Goal: Task Accomplishment & Management: Complete application form

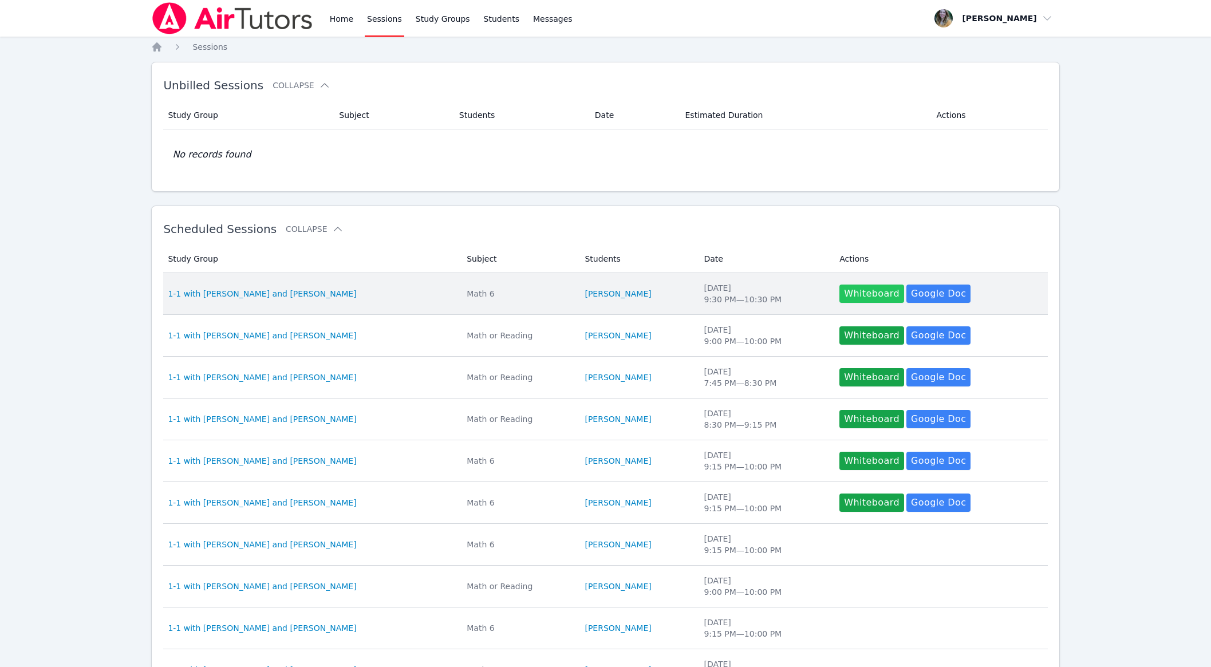
click at [856, 296] on button "Whiteboard" at bounding box center [871, 294] width 65 height 18
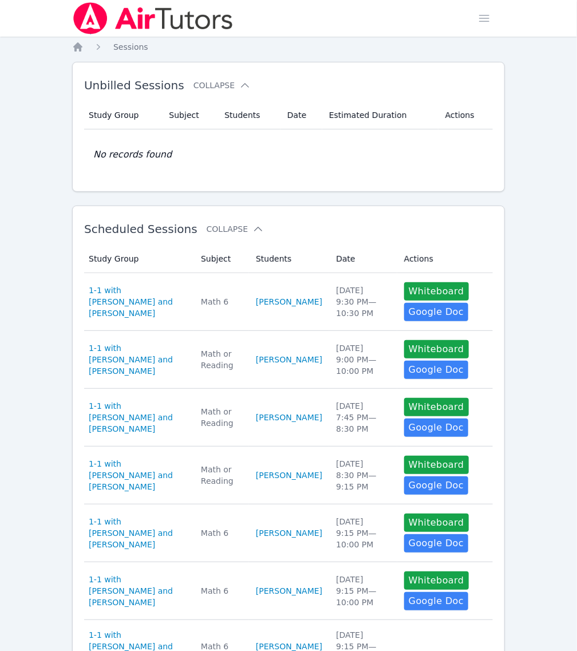
click at [0, 0] on link "Home" at bounding box center [0, 0] width 0 height 0
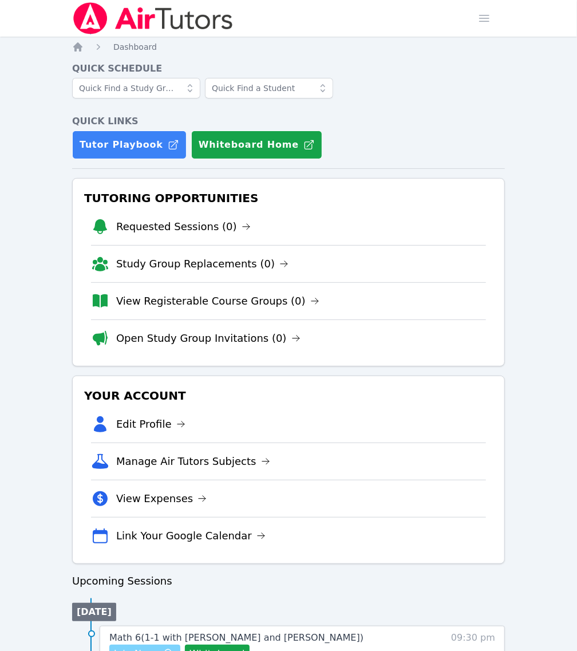
click at [155, 647] on span "Join Now" at bounding box center [134, 654] width 41 height 14
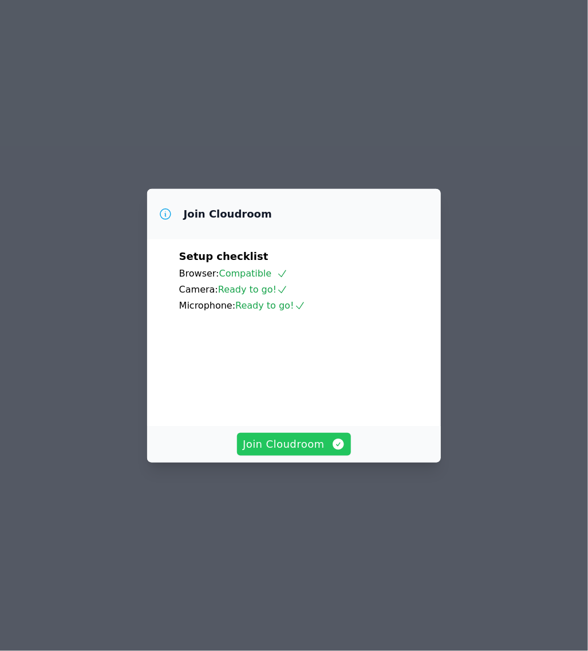
click at [295, 452] on span "Join Cloudroom" at bounding box center [294, 444] width 102 height 16
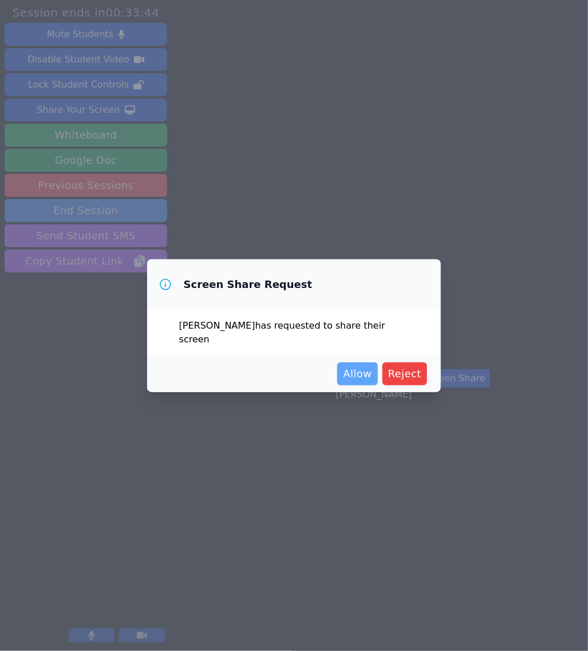
click at [364, 366] on span "Allow" at bounding box center [357, 374] width 29 height 16
click at [232, 369] on div "Allow Reject" at bounding box center [294, 373] width 267 height 23
click at [354, 369] on span "Allow" at bounding box center [357, 374] width 29 height 16
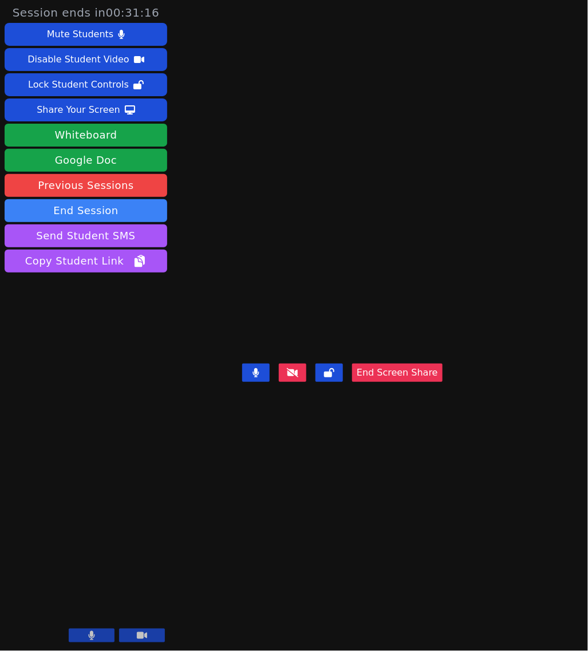
click at [426, 382] on button "End Screen Share" at bounding box center [397, 373] width 90 height 18
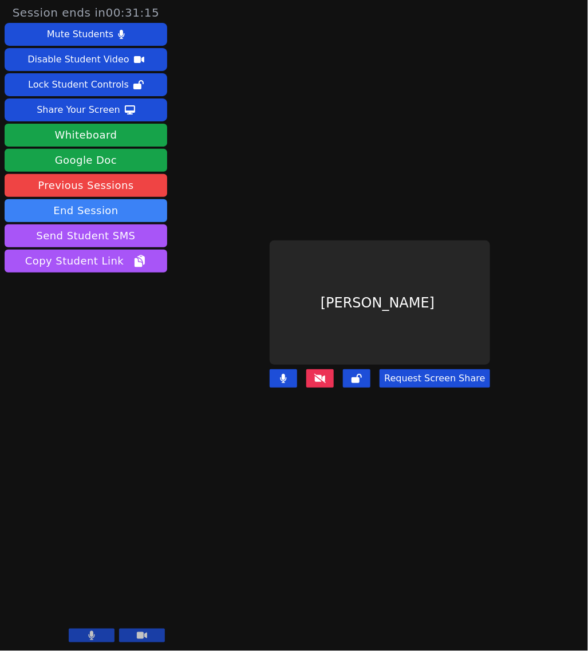
click at [416, 370] on button "Request Screen Share" at bounding box center [435, 378] width 110 height 18
click at [100, 109] on div "Share Your Screen" at bounding box center [79, 110] width 84 height 18
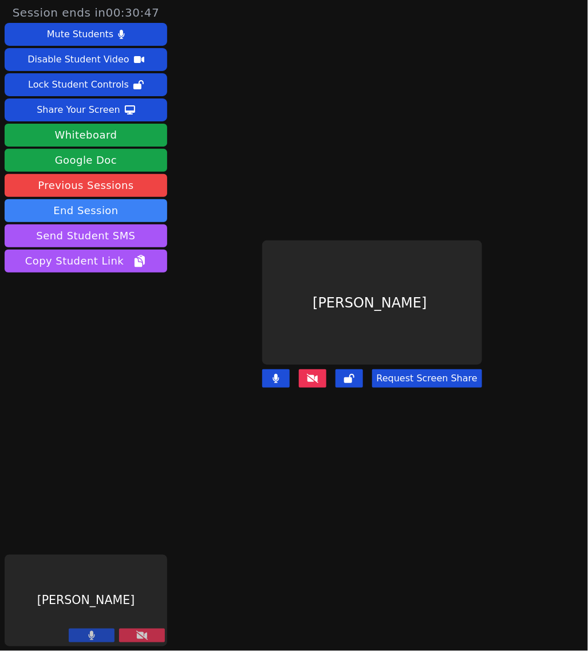
click at [139, 631] on button at bounding box center [142, 636] width 46 height 14
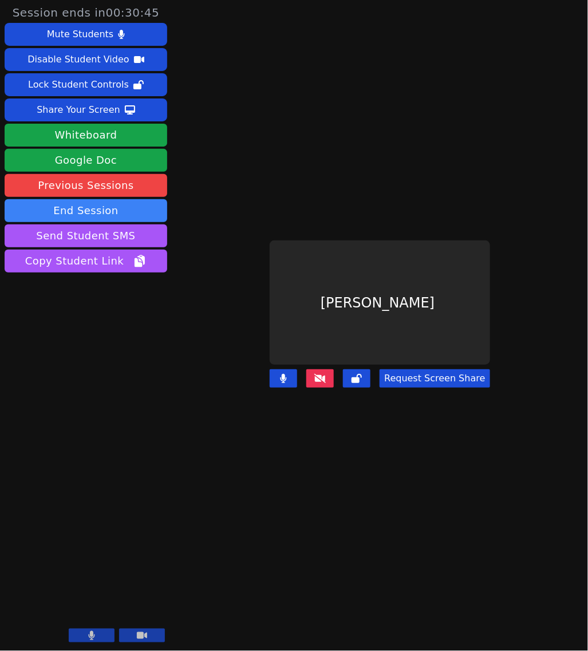
click at [460, 369] on button "Request Screen Share" at bounding box center [435, 378] width 110 height 18
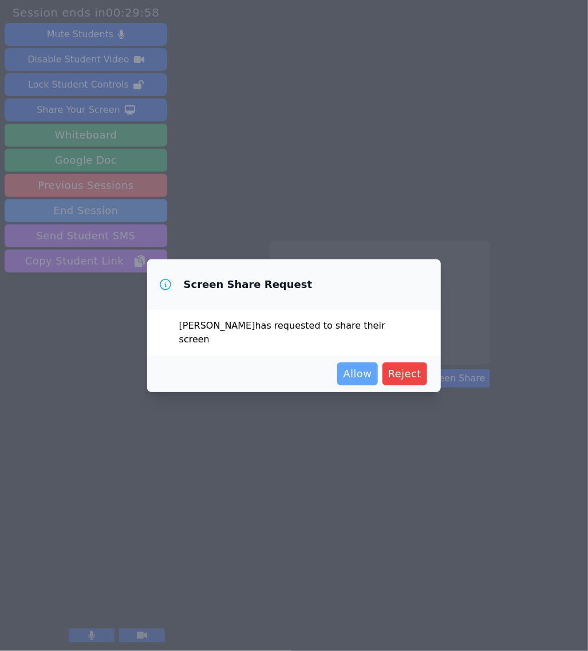
click at [366, 370] on span "Allow" at bounding box center [357, 374] width 29 height 16
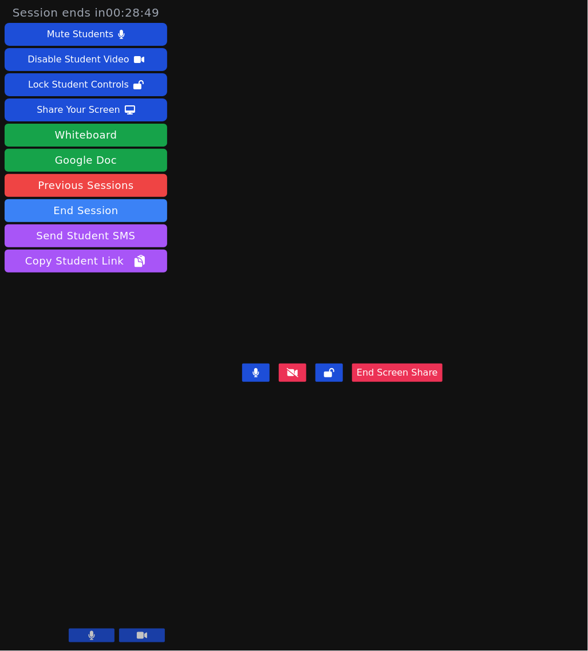
click at [306, 382] on button at bounding box center [292, 373] width 27 height 18
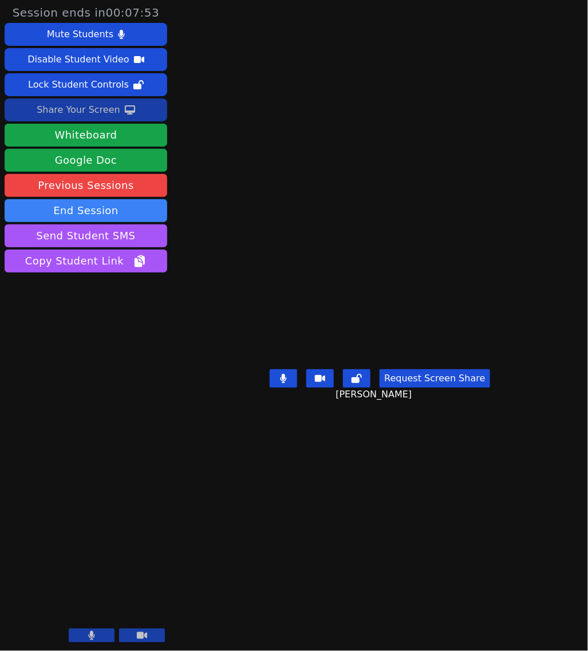
click at [111, 112] on div "Share Your Screen" at bounding box center [79, 110] width 84 height 18
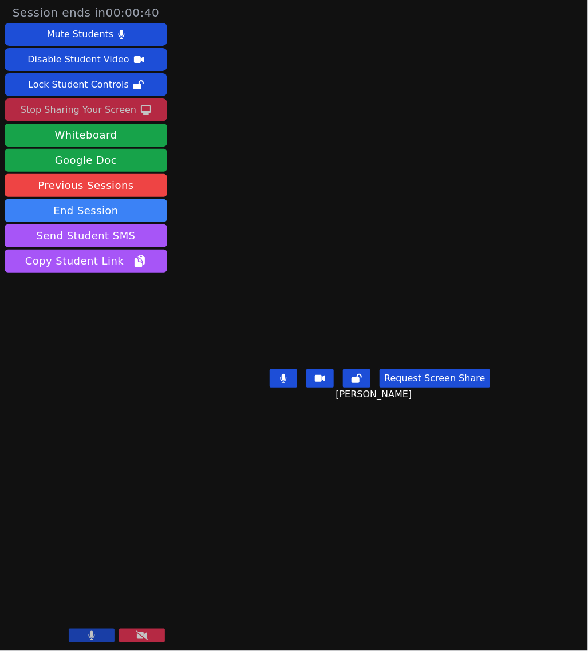
click at [104, 113] on div "Stop Sharing Your Screen" at bounding box center [79, 110] width 116 height 18
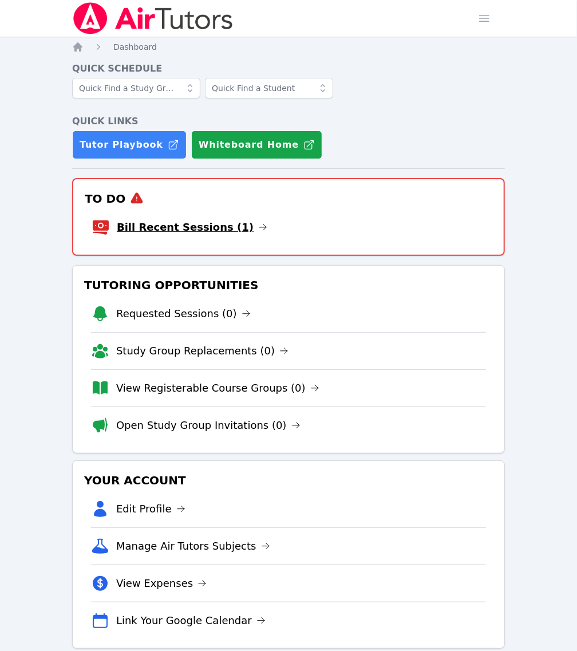
click at [186, 219] on link "Bill Recent Sessions (1)" at bounding box center [192, 227] width 151 height 16
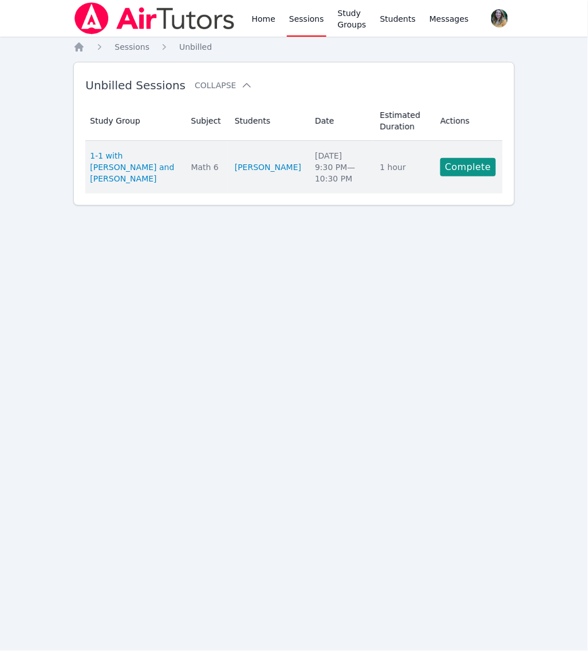
click at [478, 176] on td "Actions Complete" at bounding box center [467, 167] width 69 height 53
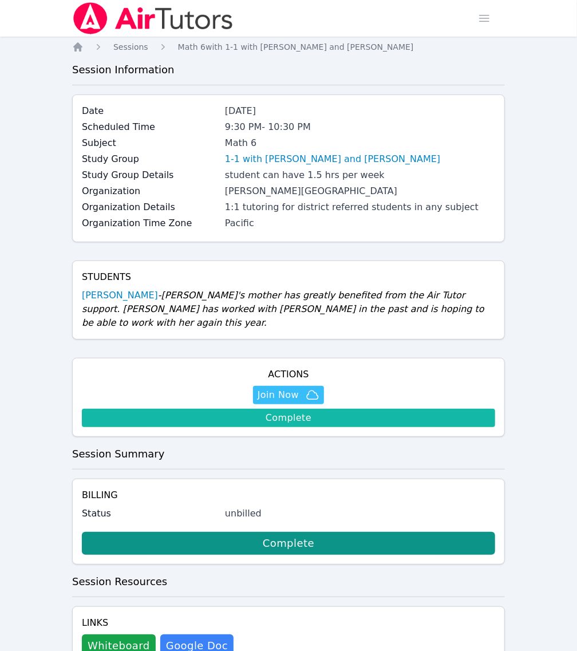
click at [461, 409] on link "Complete" at bounding box center [288, 418] width 413 height 18
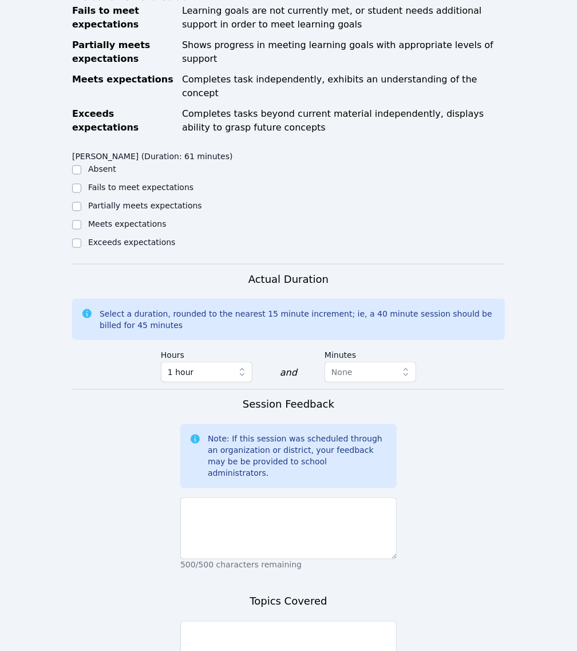
scroll to position [476, 0]
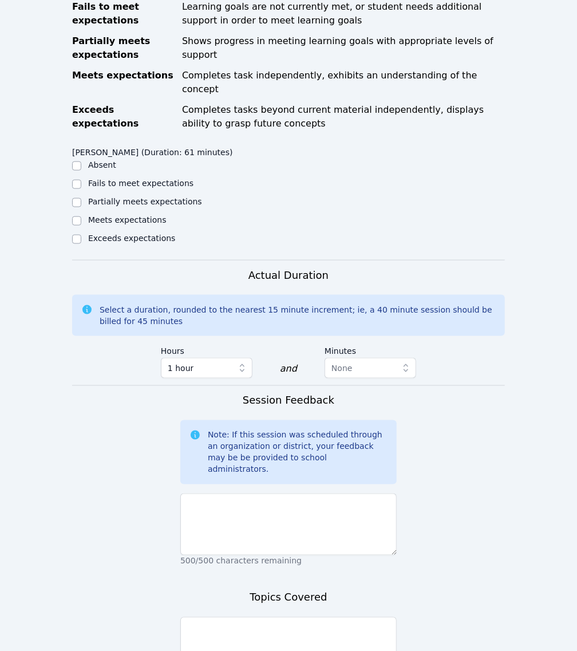
checkbox input "true"
click at [75, 207] on input "Partially meets expectations" at bounding box center [76, 202] width 9 height 9
checkbox input "true"
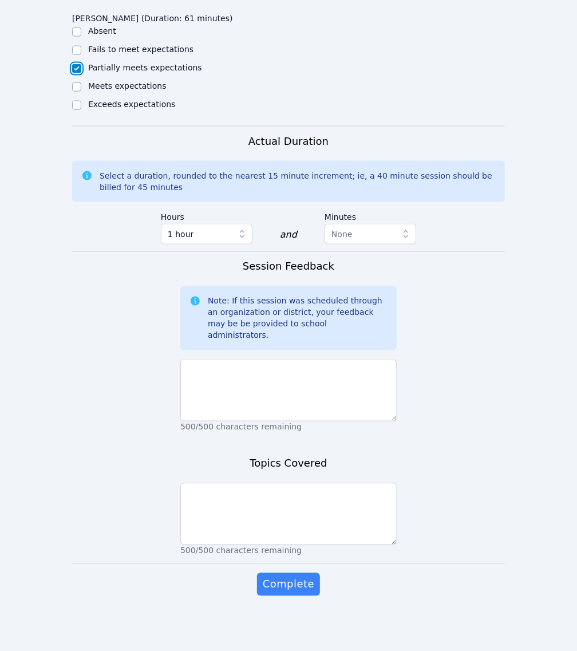
scroll to position [623, 0]
click at [78, 92] on input "Meets expectations" at bounding box center [76, 86] width 9 height 9
checkbox input "true"
checkbox input "false"
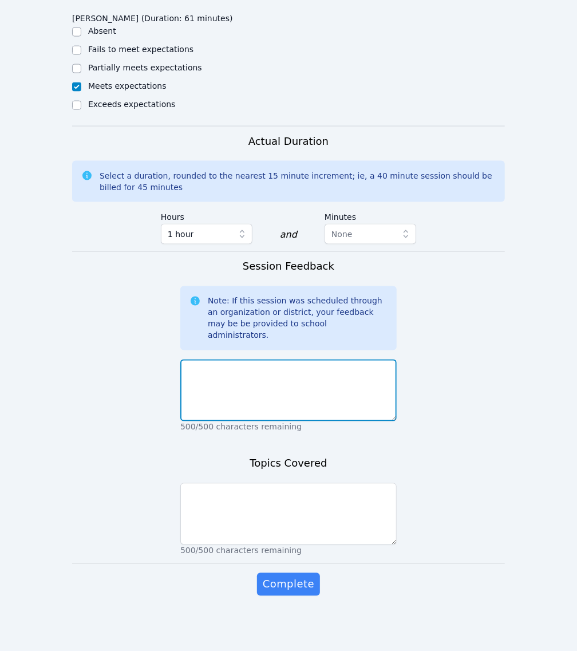
click at [233, 421] on textarea at bounding box center [288, 391] width 216 height 62
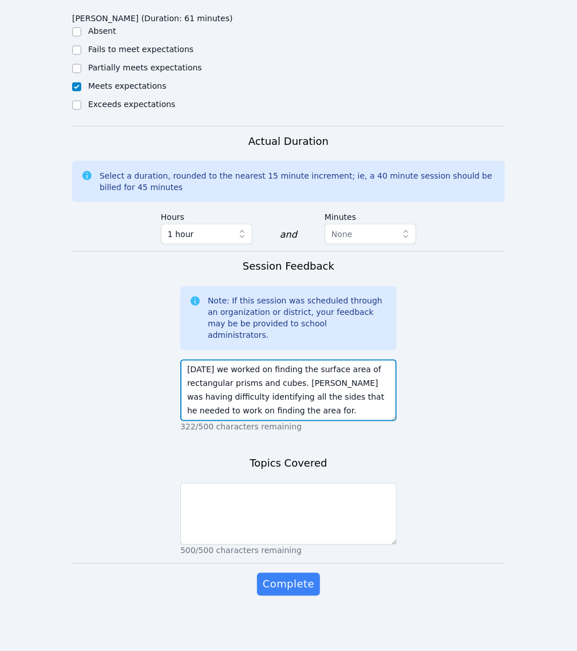
click at [268, 421] on textarea "Today we worked on finding the surface area of rectangular prisms and cubes. Ja…" at bounding box center [288, 391] width 216 height 62
click at [323, 421] on textarea "Today we worked on finding the surface area of rectangular prisms and cubes. Ja…" at bounding box center [288, 391] width 216 height 62
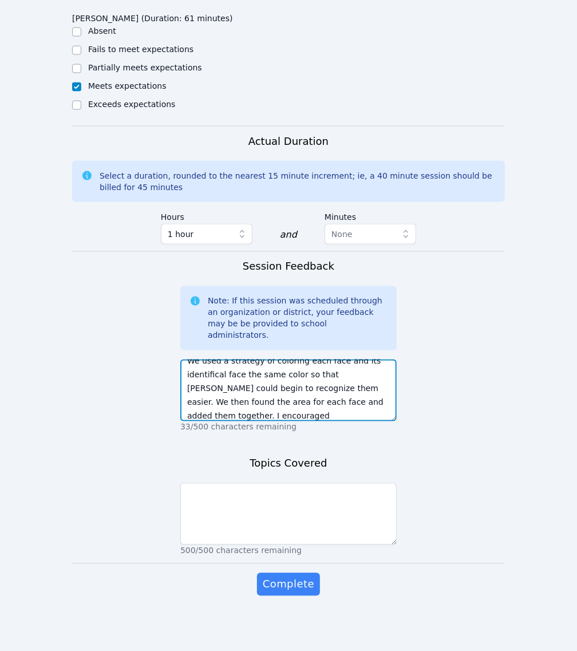
scroll to position [77, 0]
click at [198, 421] on textarea "Today we worked on finding the surface area of rectangular prisms and cubes. Ja…" at bounding box center [288, 391] width 216 height 62
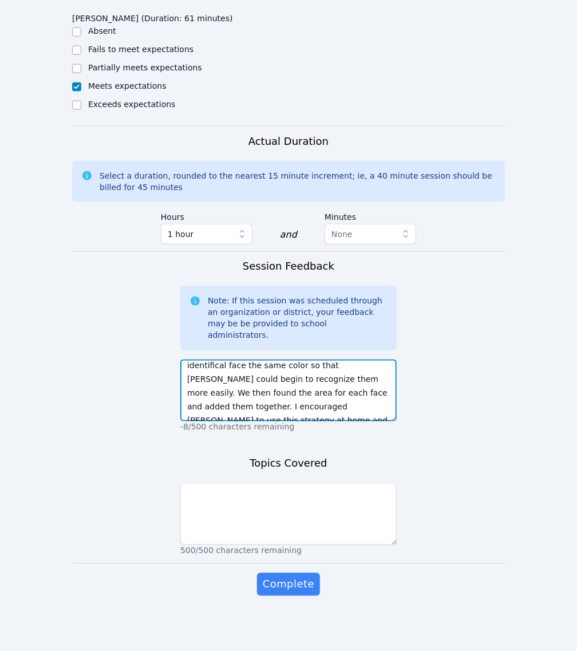
scroll to position [82, 0]
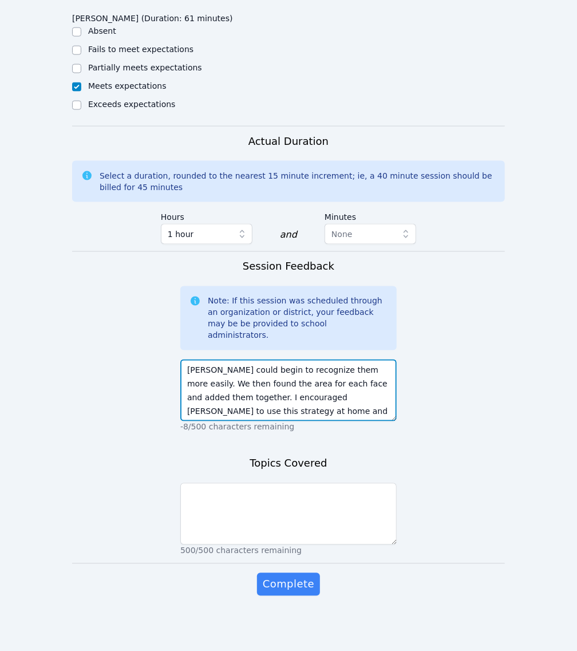
drag, startPoint x: 339, startPoint y: 497, endPoint x: 204, endPoint y: 509, distance: 135.6
click at [204, 433] on div "Today we worked on finding the surface area of rectangular prisms and cubes. Ja…" at bounding box center [288, 394] width 216 height 78
type textarea "Today we worked on finding the surface area of rectangular prisms and cubes. Ja…"
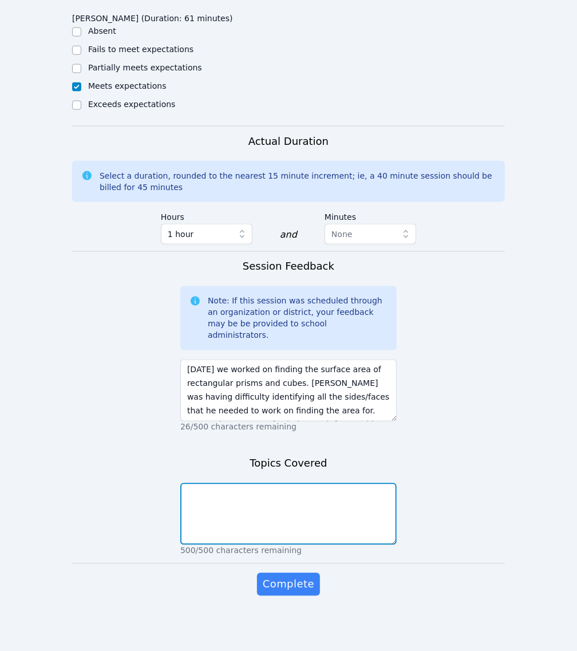
click at [299, 545] on textarea at bounding box center [288, 514] width 216 height 62
type textarea "Finding the surface area of polyhedra."
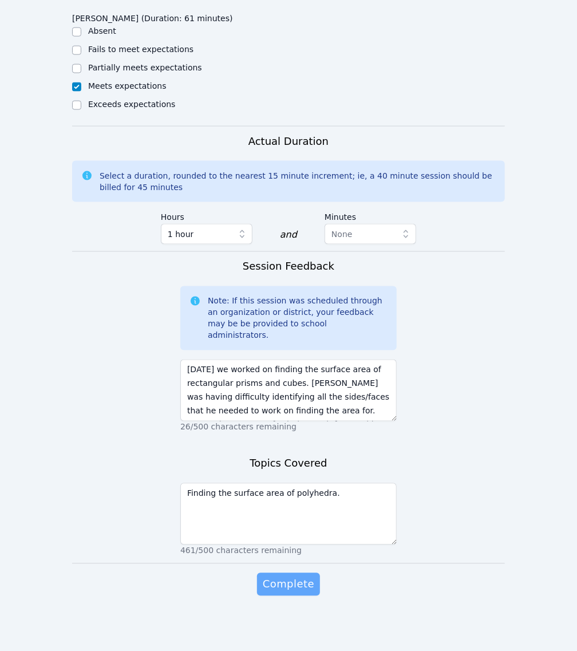
click at [300, 593] on span "Complete" at bounding box center [289, 584] width 52 height 16
